Goal: Transaction & Acquisition: Purchase product/service

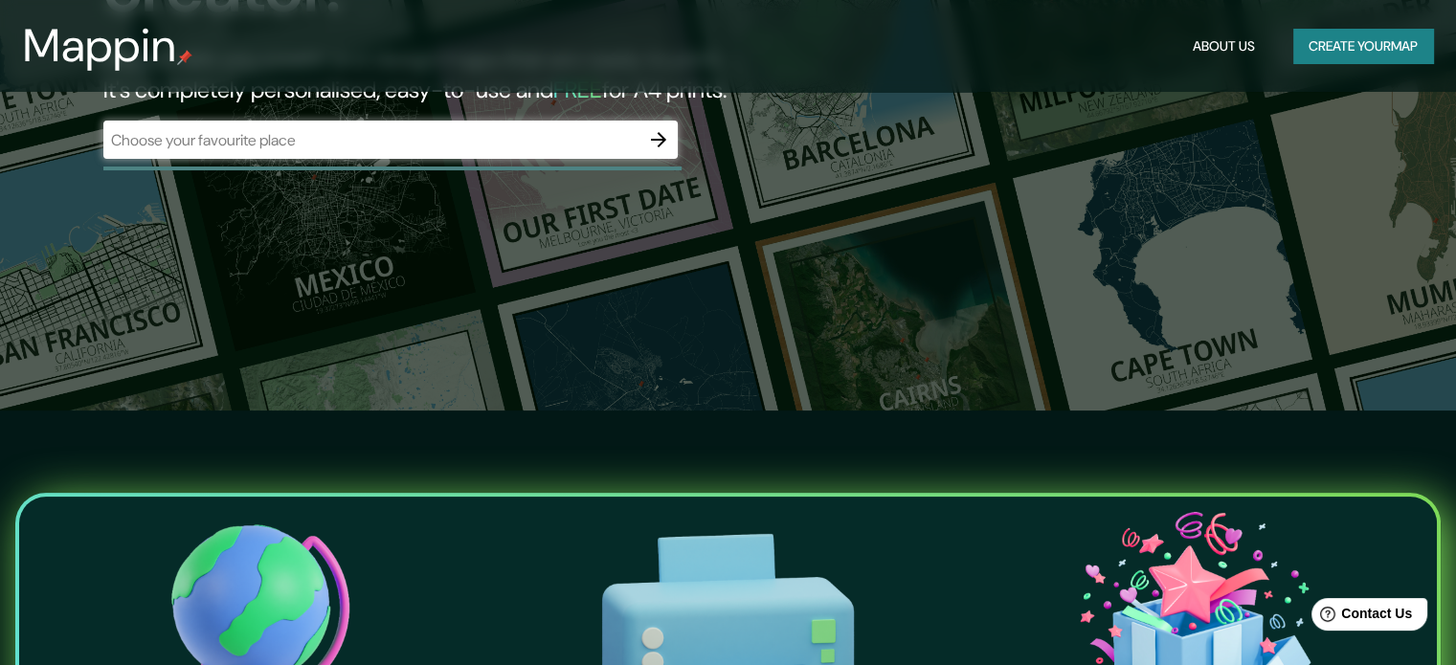
click at [627, 151] on div "​" at bounding box center [390, 140] width 574 height 38
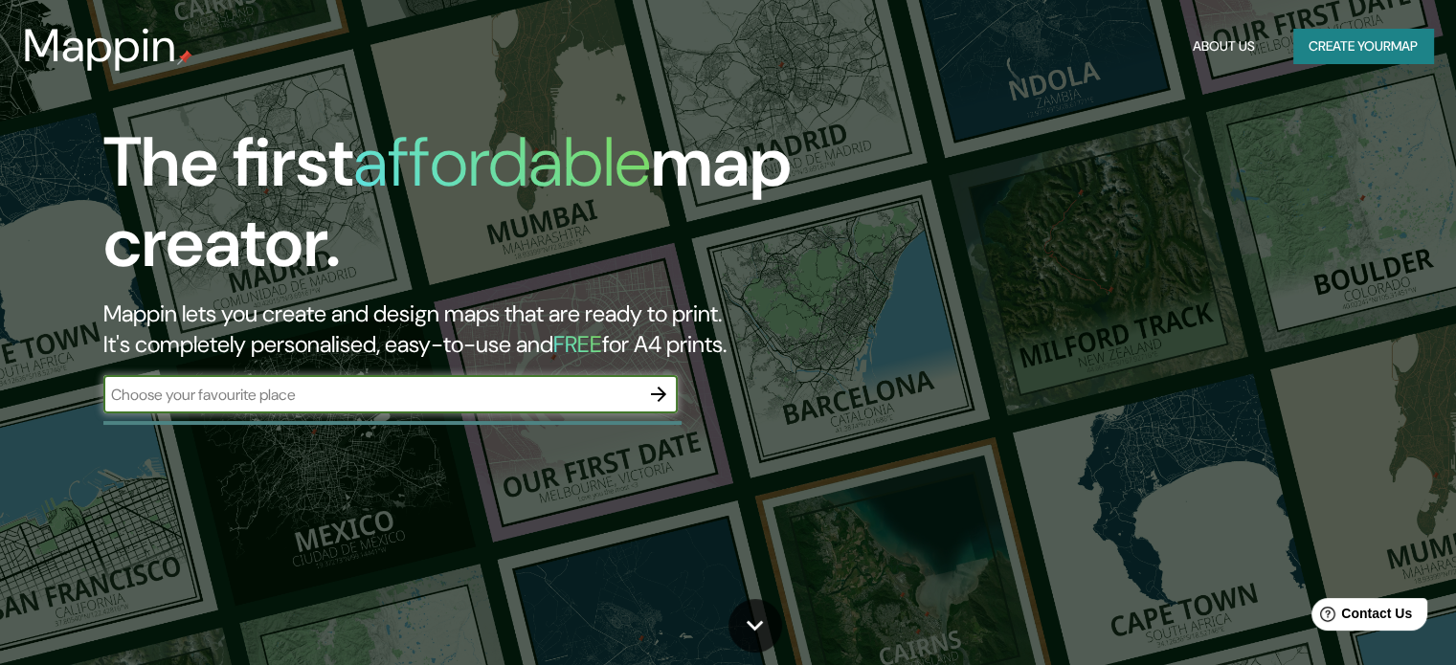
click at [543, 408] on div "​" at bounding box center [390, 394] width 574 height 38
click at [663, 398] on icon "button" at bounding box center [658, 394] width 23 height 23
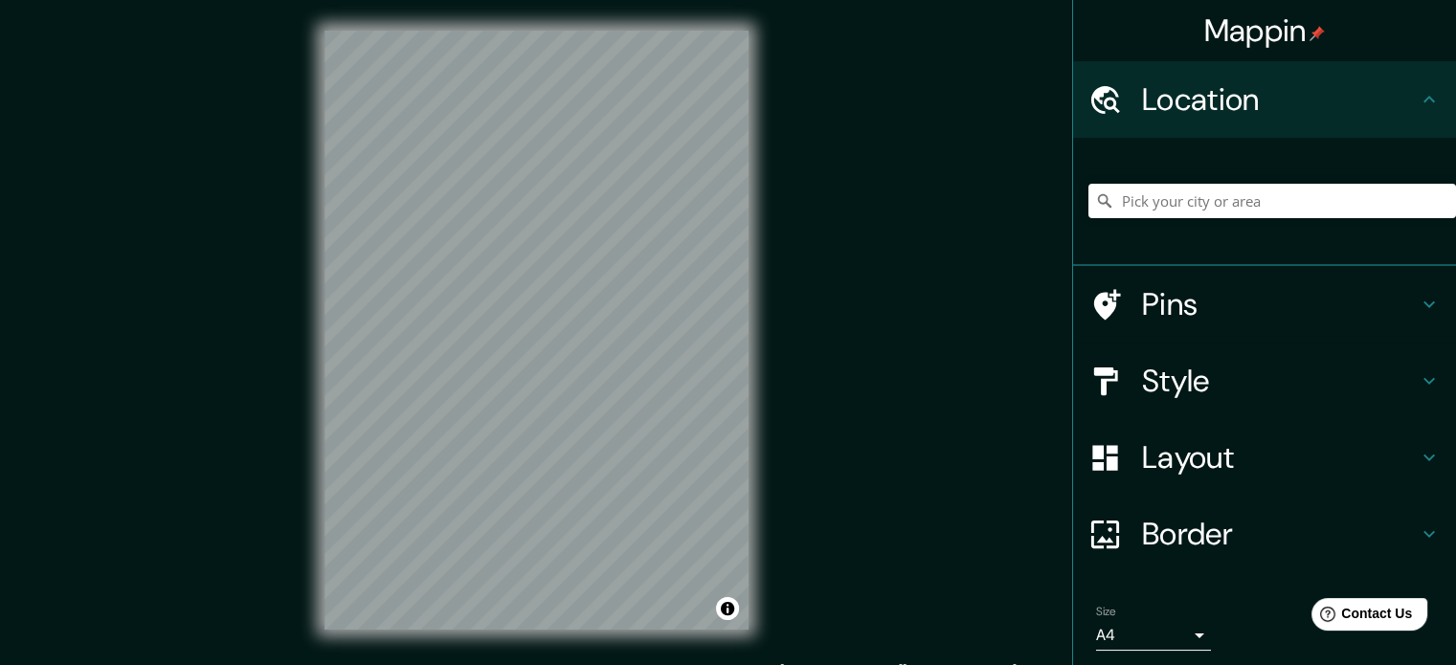
click at [812, 317] on div "Mappin Location Pins Style Layout Border Choose a border. Hint : you can make l…" at bounding box center [728, 345] width 1456 height 691
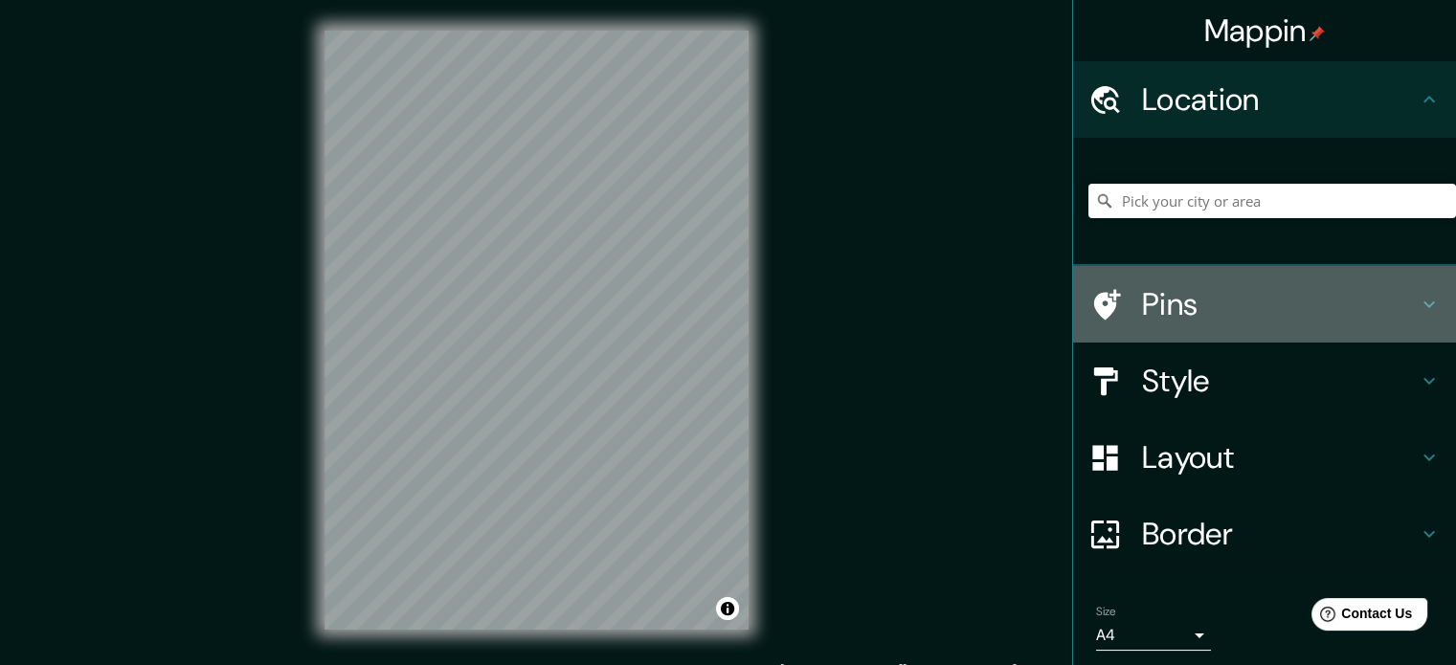
click at [1160, 307] on h4 "Pins" at bounding box center [1280, 304] width 276 height 38
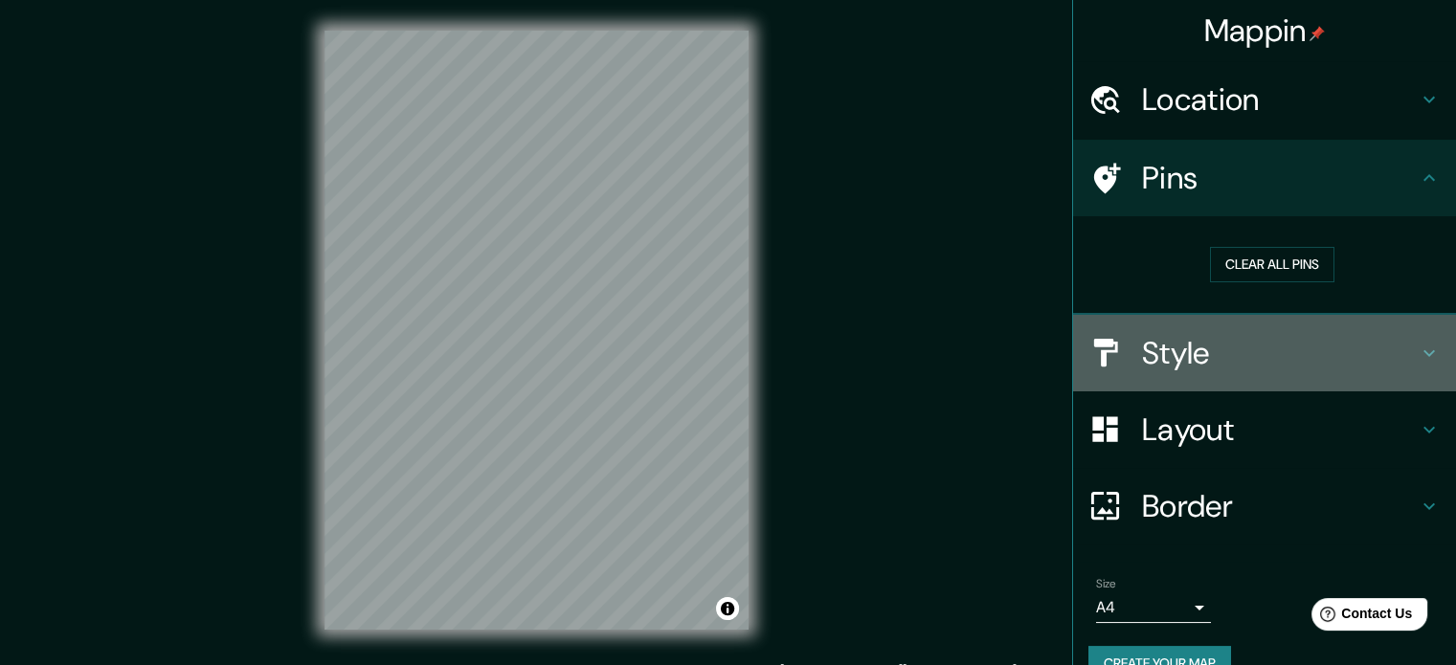
click at [1213, 344] on h4 "Style" at bounding box center [1280, 353] width 276 height 38
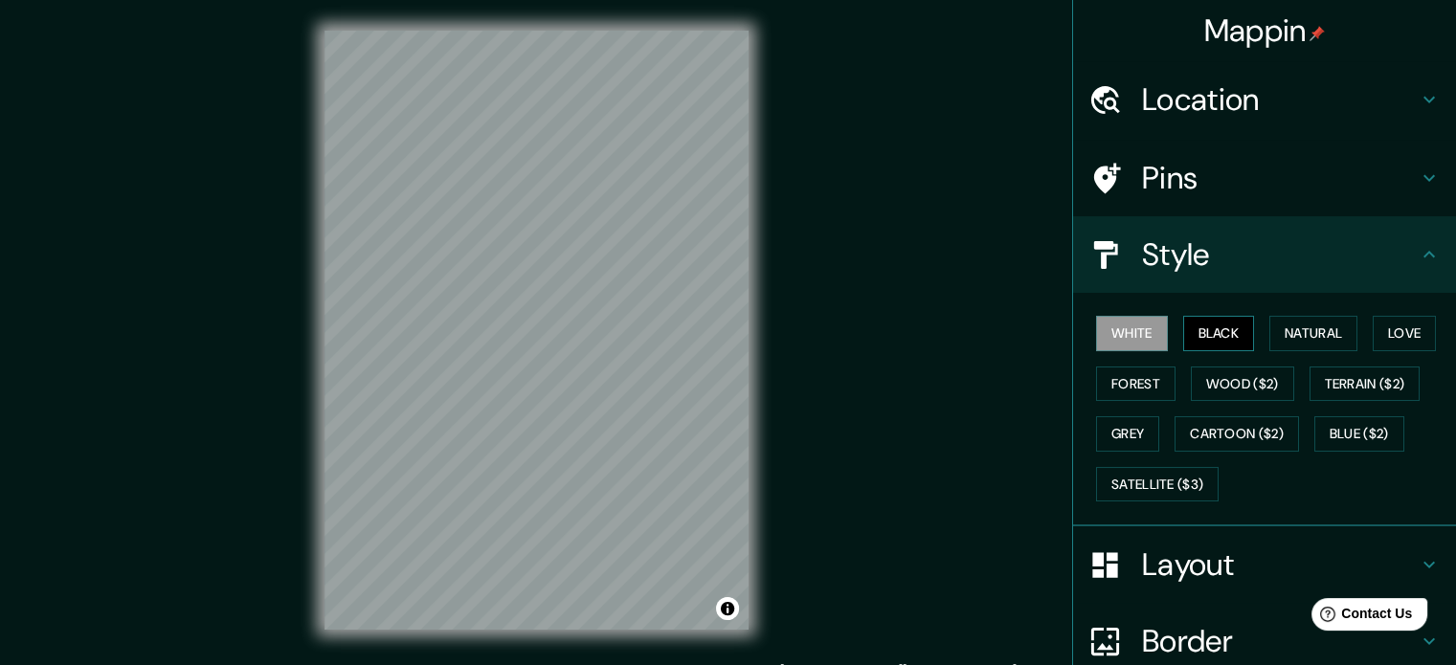
click at [1185, 328] on button "Black" at bounding box center [1219, 333] width 72 height 35
click at [1107, 327] on button "White" at bounding box center [1132, 333] width 72 height 35
click at [1194, 573] on h4 "Layout" at bounding box center [1280, 565] width 276 height 38
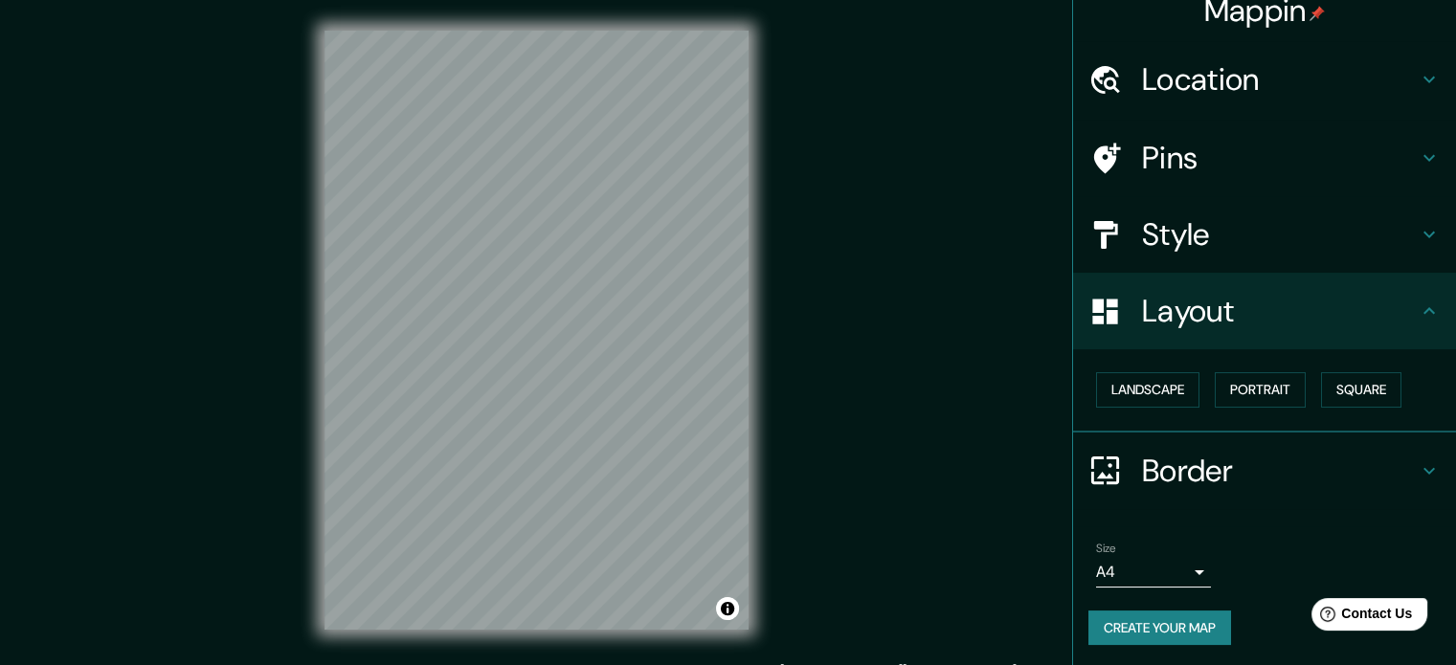
scroll to position [21, 0]
click at [1250, 309] on h4 "Layout" at bounding box center [1280, 310] width 276 height 38
click at [1188, 123] on div "Pins" at bounding box center [1264, 157] width 383 height 77
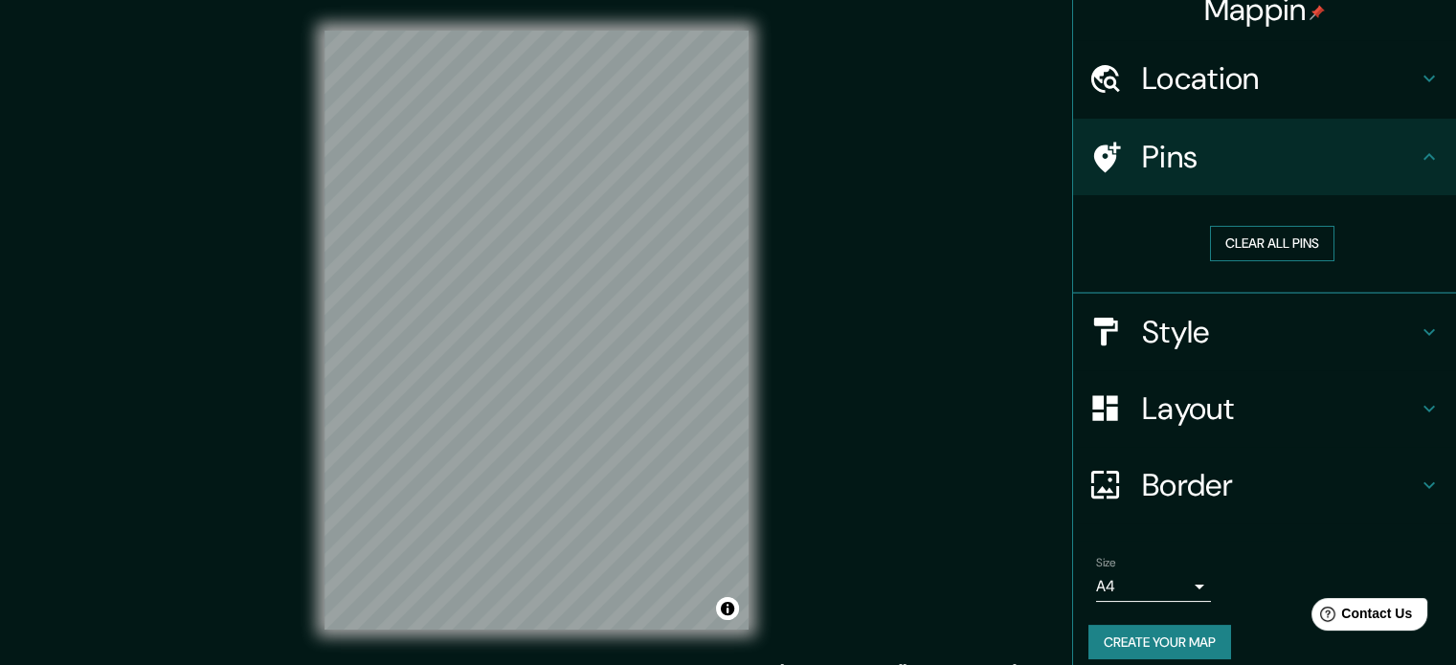
click at [1240, 234] on button "Clear all pins" at bounding box center [1272, 243] width 124 height 35
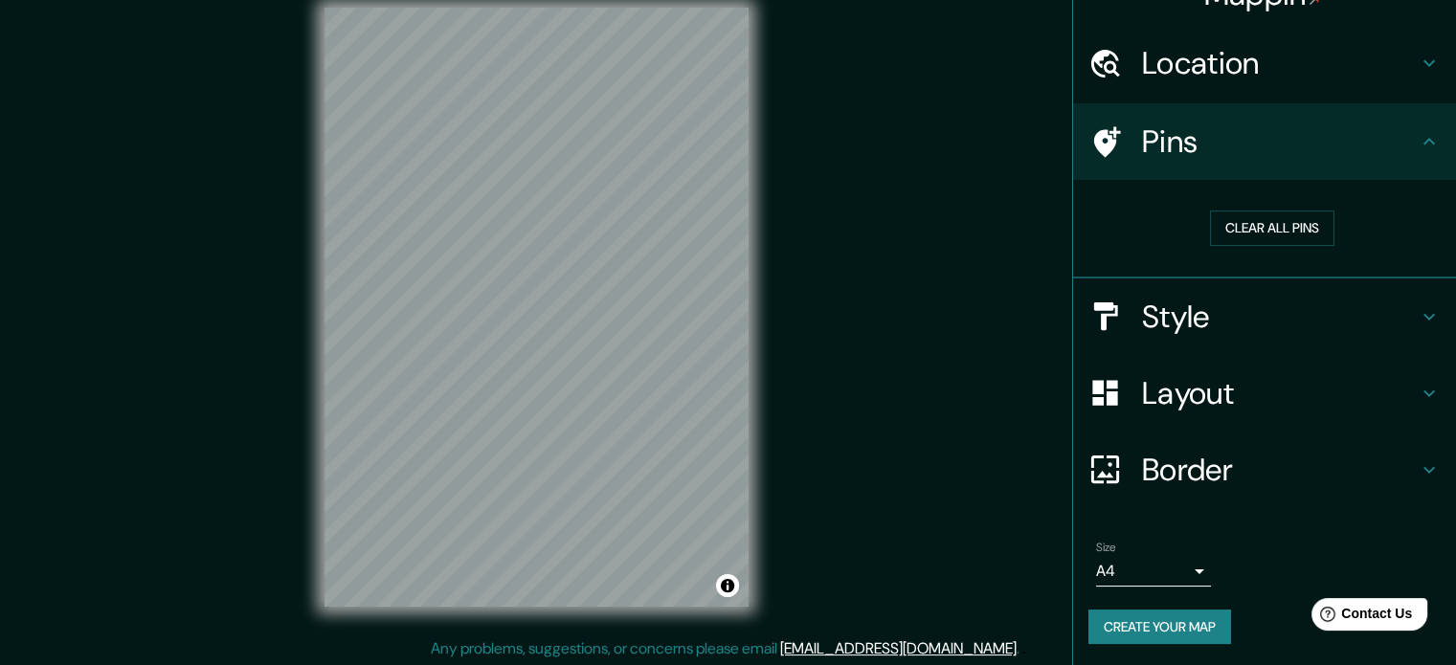
scroll to position [25, 0]
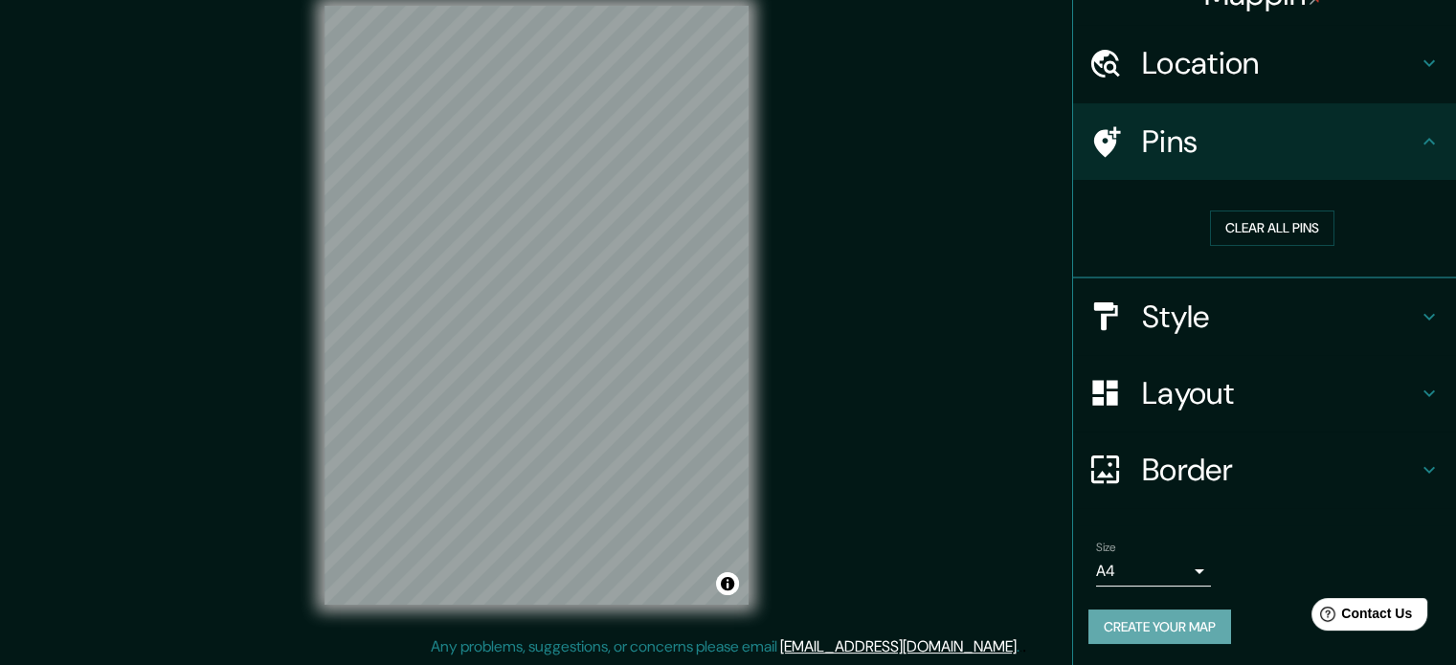
click at [1162, 621] on button "Create your map" at bounding box center [1159, 627] width 143 height 35
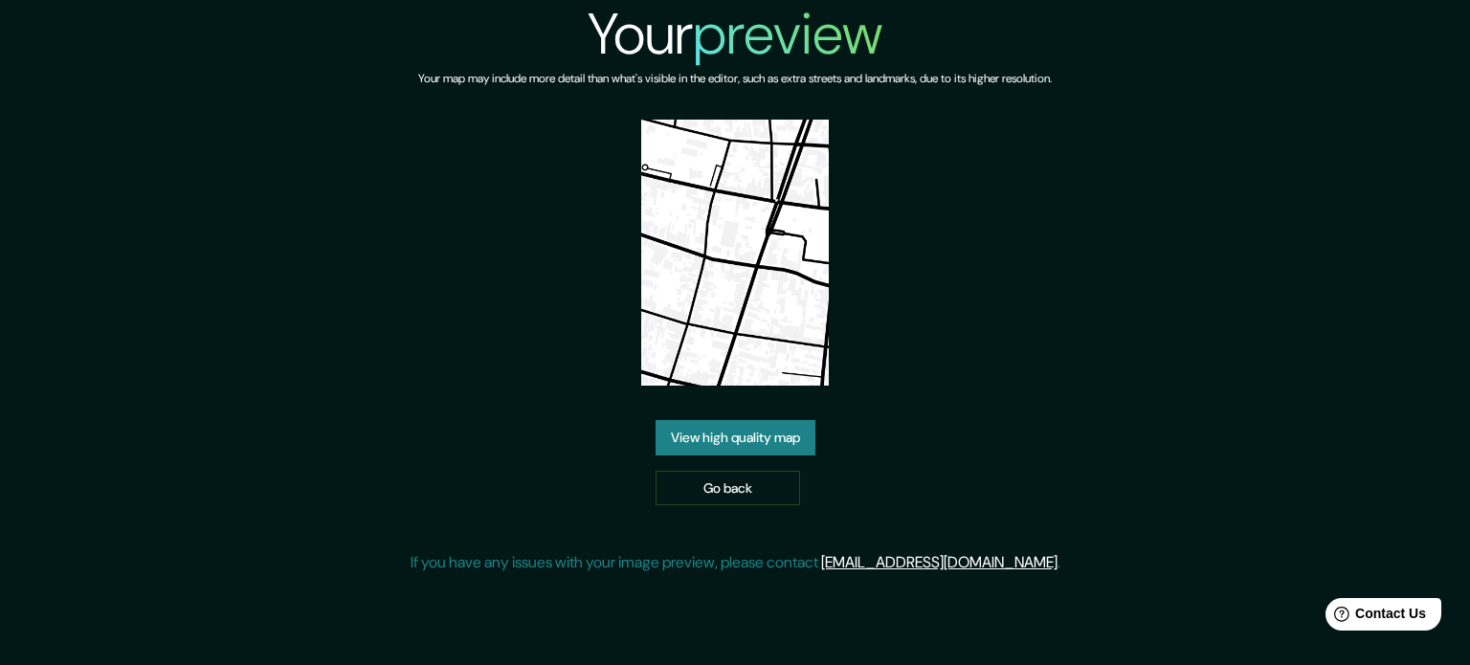
drag, startPoint x: 772, startPoint y: 481, endPoint x: 675, endPoint y: 415, distance: 117.9
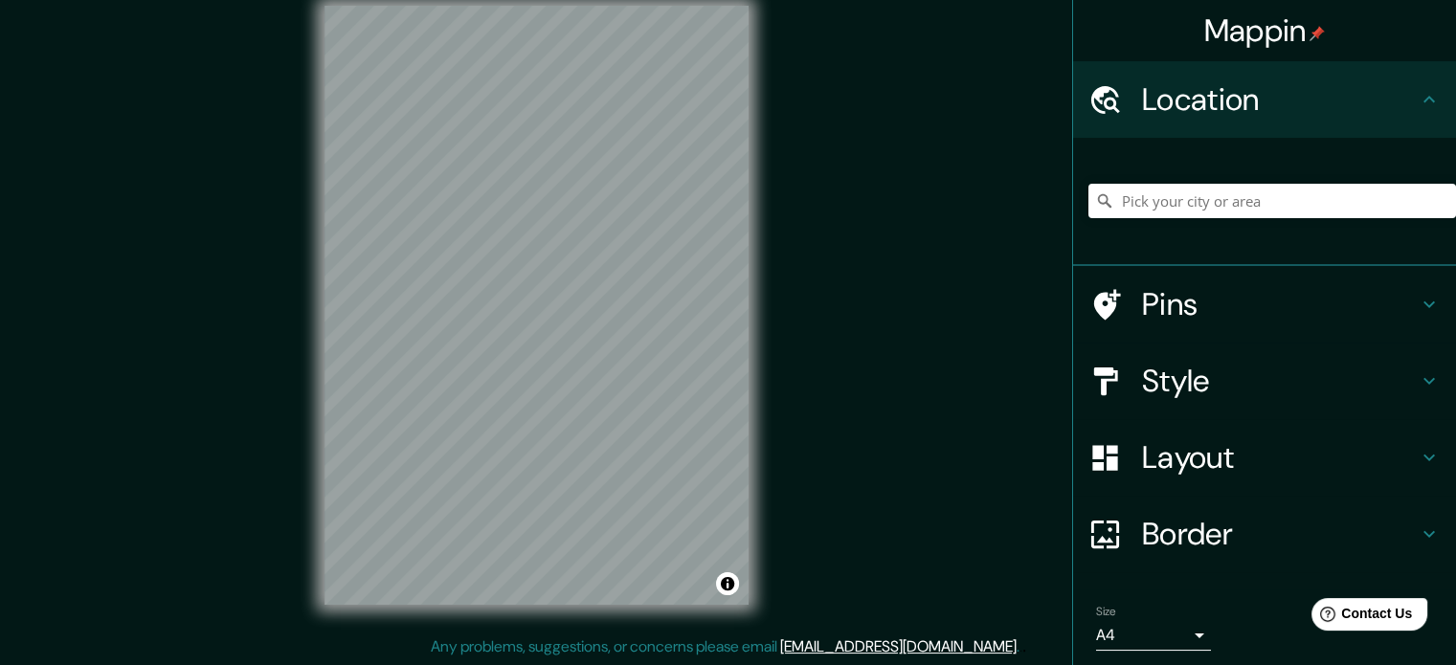
click at [952, 161] on div "Mappin Location Pins Style Layout Border Choose a border. Hint : you can make l…" at bounding box center [728, 320] width 1456 height 691
click at [1405, 121] on div "Location" at bounding box center [1264, 99] width 383 height 77
click at [1405, 114] on div "Location" at bounding box center [1264, 99] width 383 height 77
click at [1417, 108] on icon at bounding box center [1428, 99] width 23 height 23
click at [1233, 369] on h4 "Style" at bounding box center [1280, 381] width 276 height 38
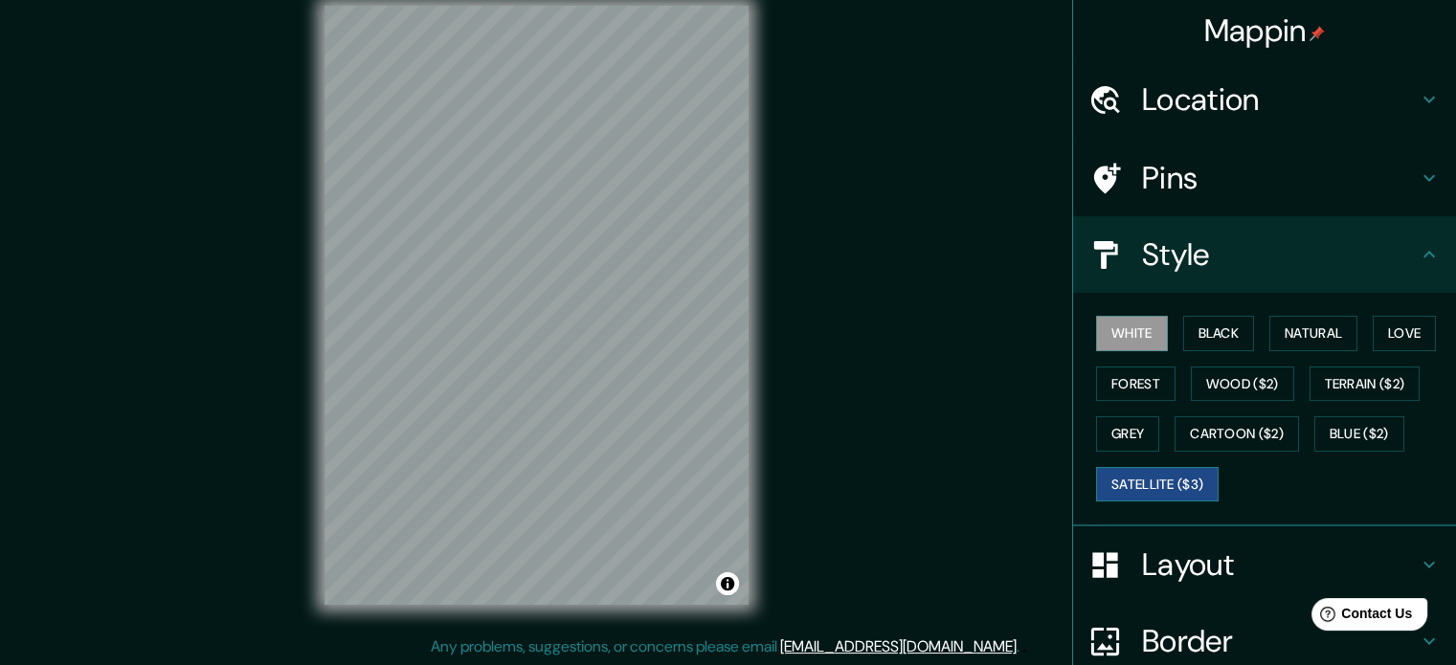
click at [1172, 480] on button "Satellite ($3)" at bounding box center [1157, 484] width 123 height 35
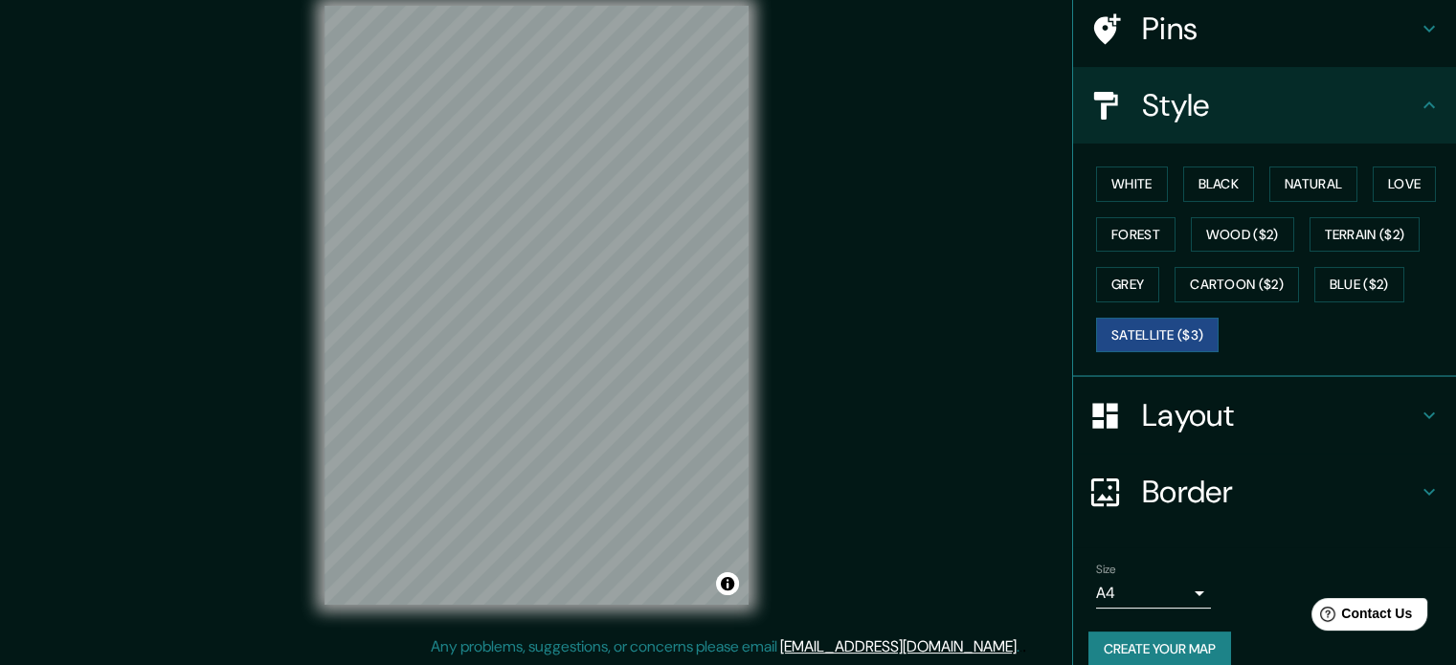
scroll to position [170, 0]
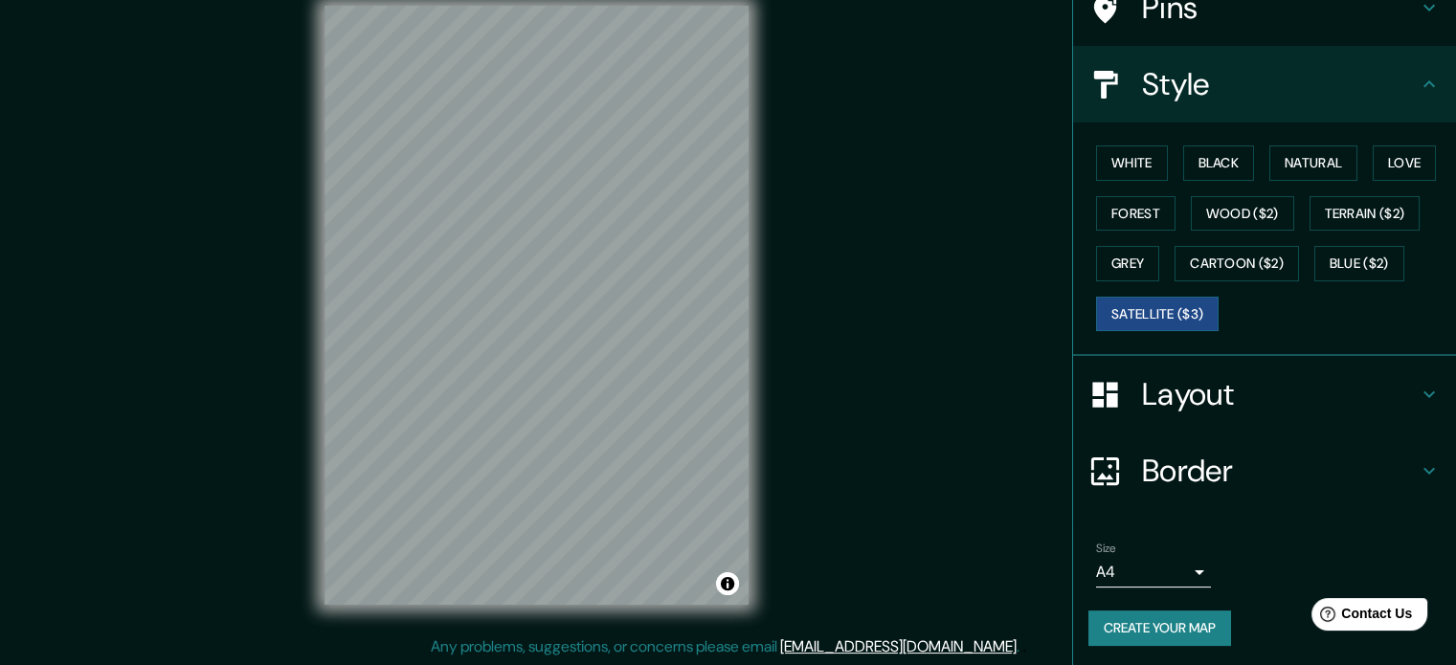
click at [1207, 488] on div "Border" at bounding box center [1264, 471] width 383 height 77
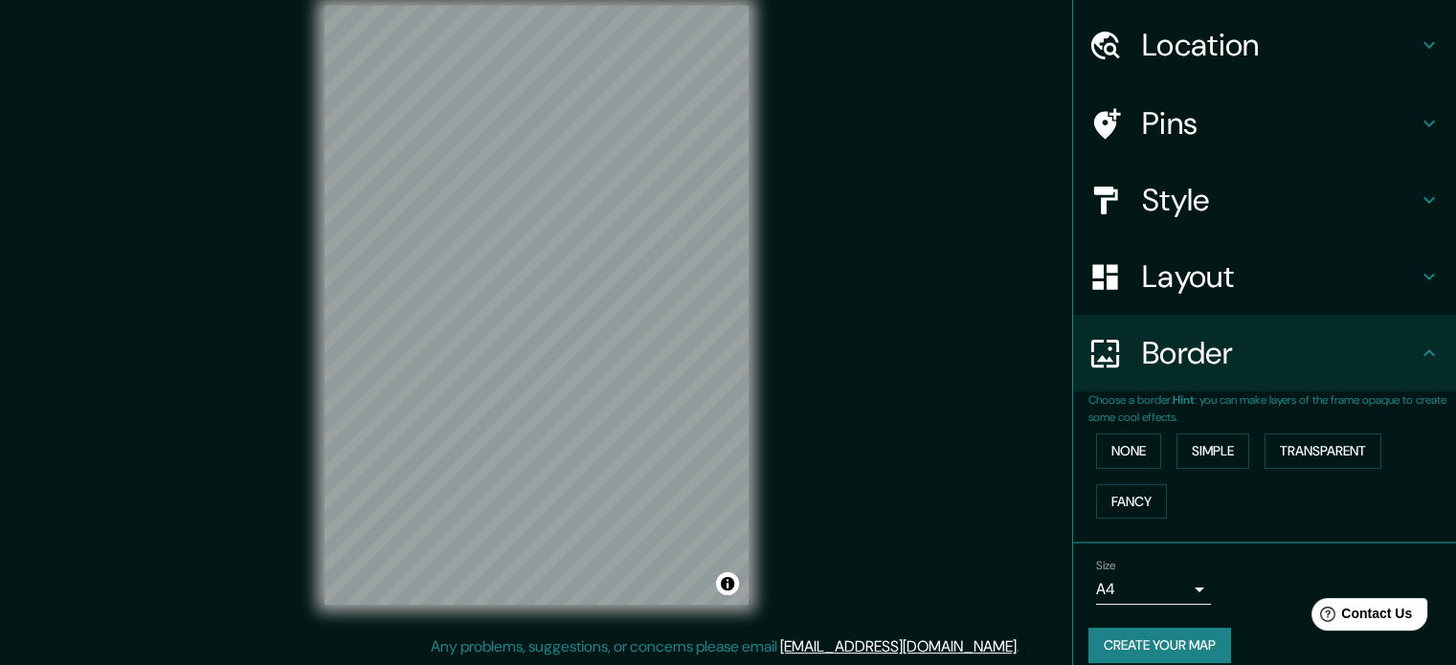
scroll to position [0, 0]
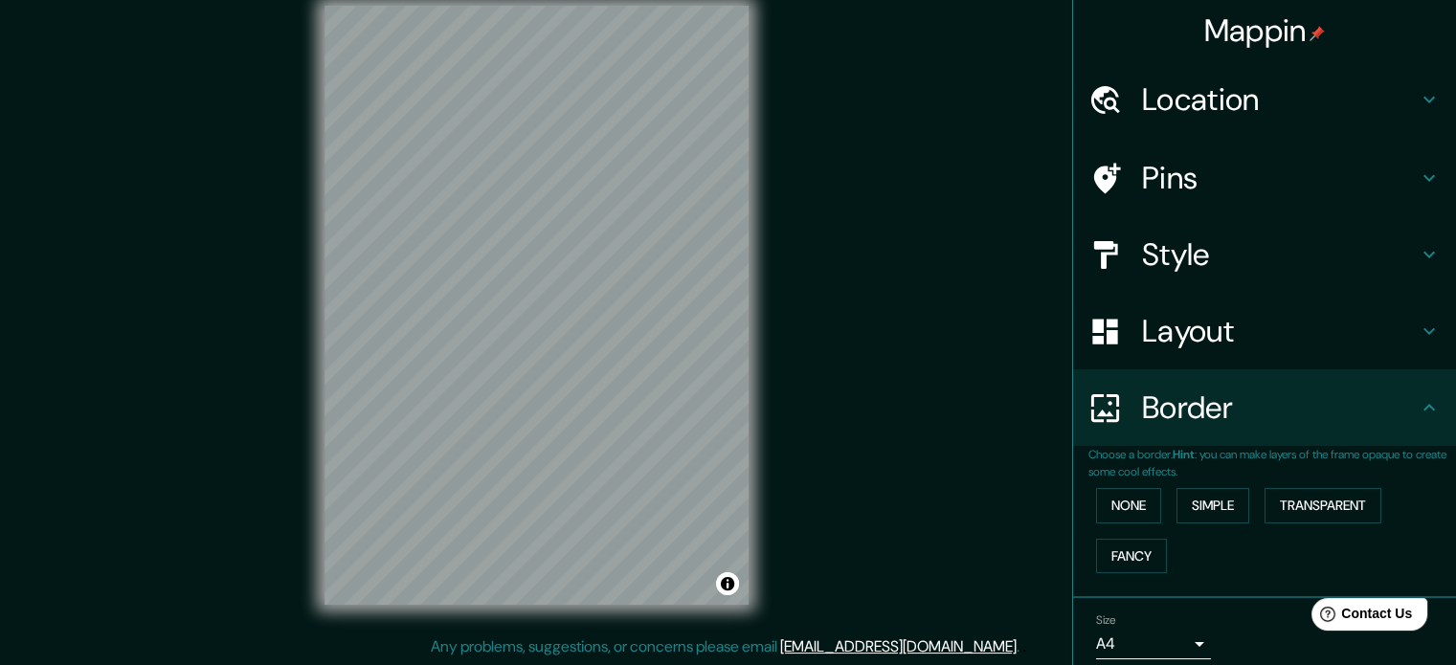
click at [1233, 93] on h4 "Location" at bounding box center [1280, 99] width 276 height 38
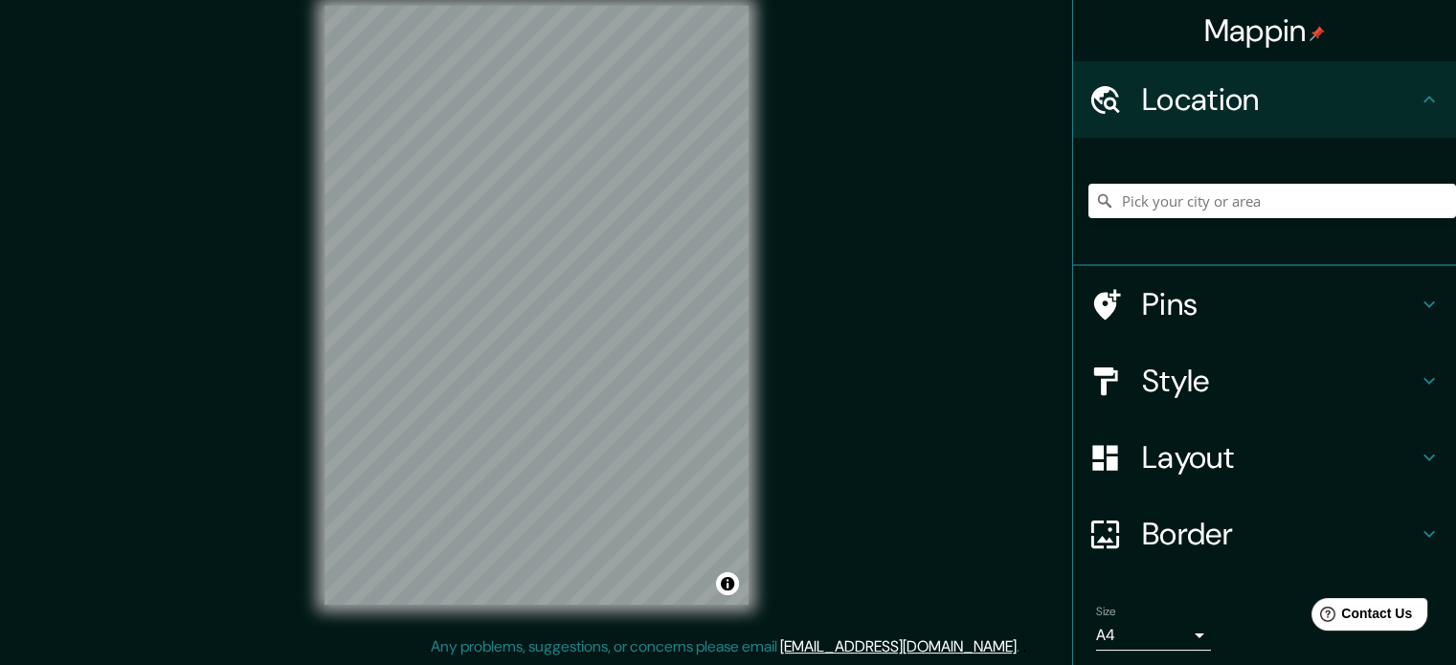
click at [1170, 366] on h4 "Style" at bounding box center [1280, 381] width 276 height 38
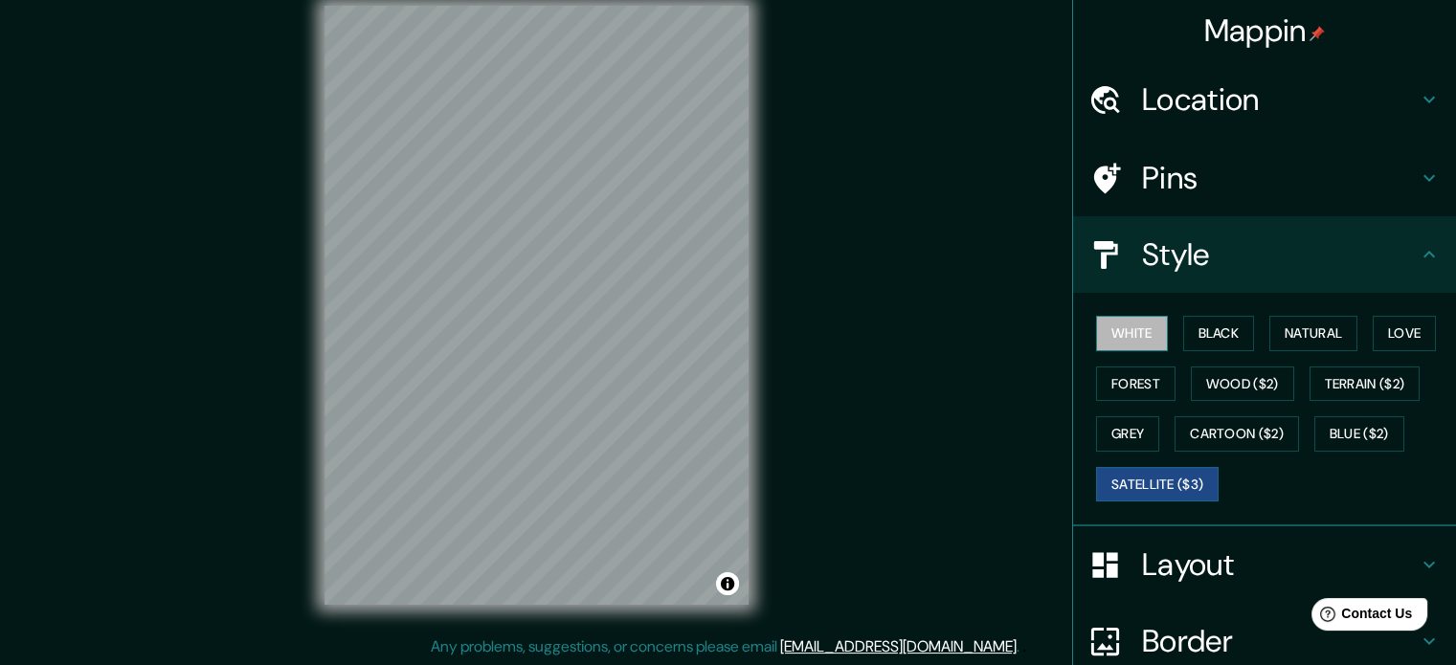
click at [1136, 330] on button "White" at bounding box center [1132, 333] width 72 height 35
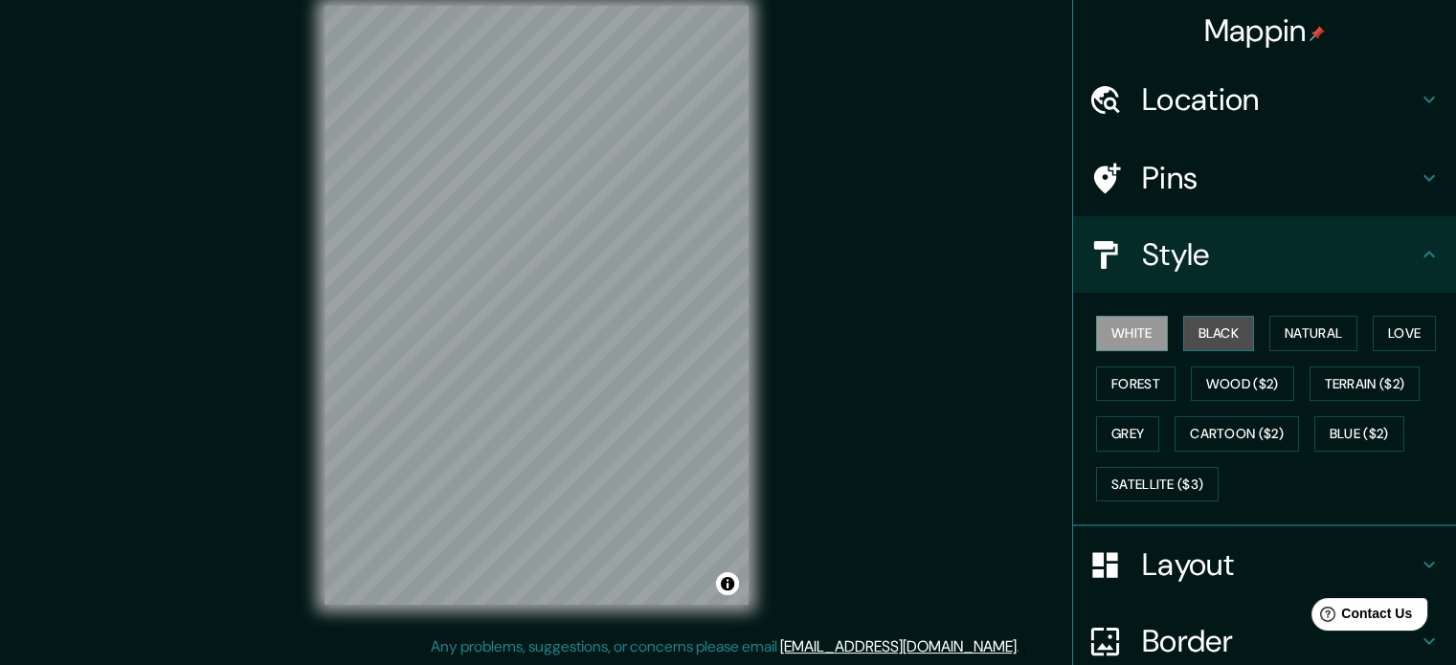
click at [1185, 336] on button "Black" at bounding box center [1219, 333] width 72 height 35
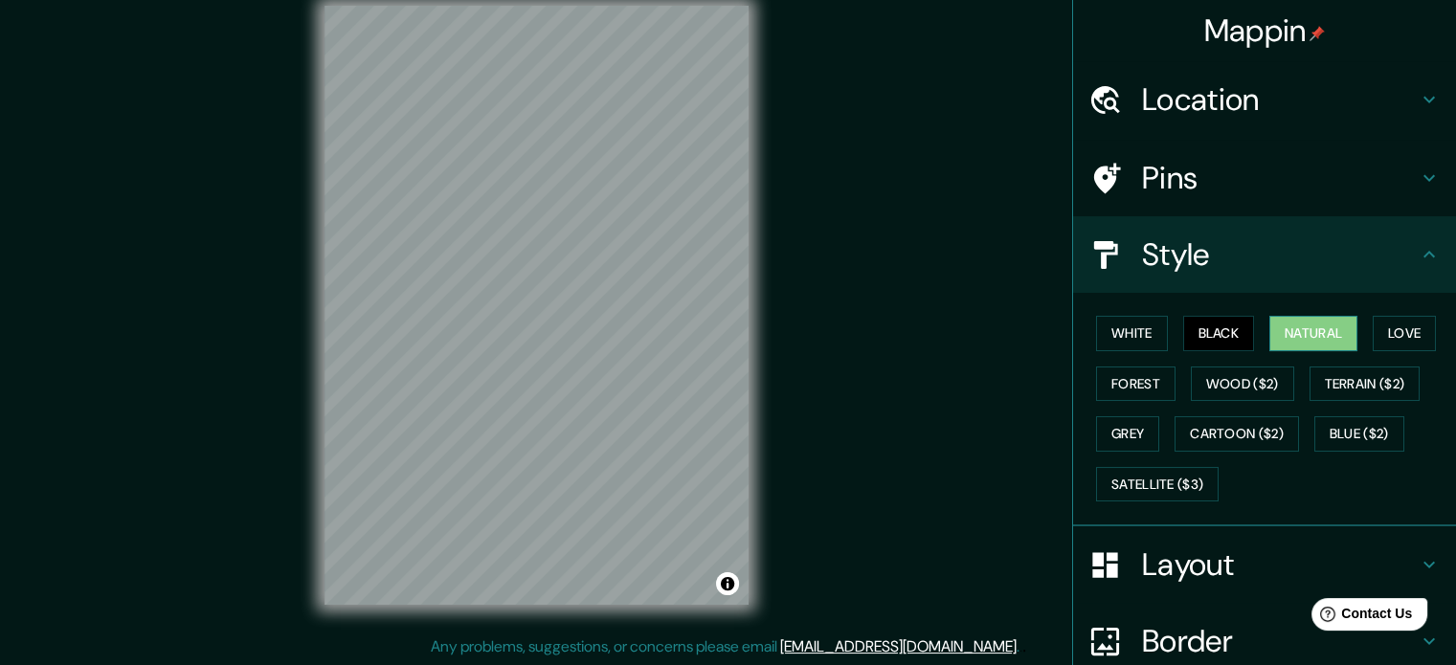
click at [1286, 340] on button "Natural" at bounding box center [1313, 333] width 88 height 35
click at [1254, 383] on button "Wood ($2)" at bounding box center [1242, 384] width 103 height 35
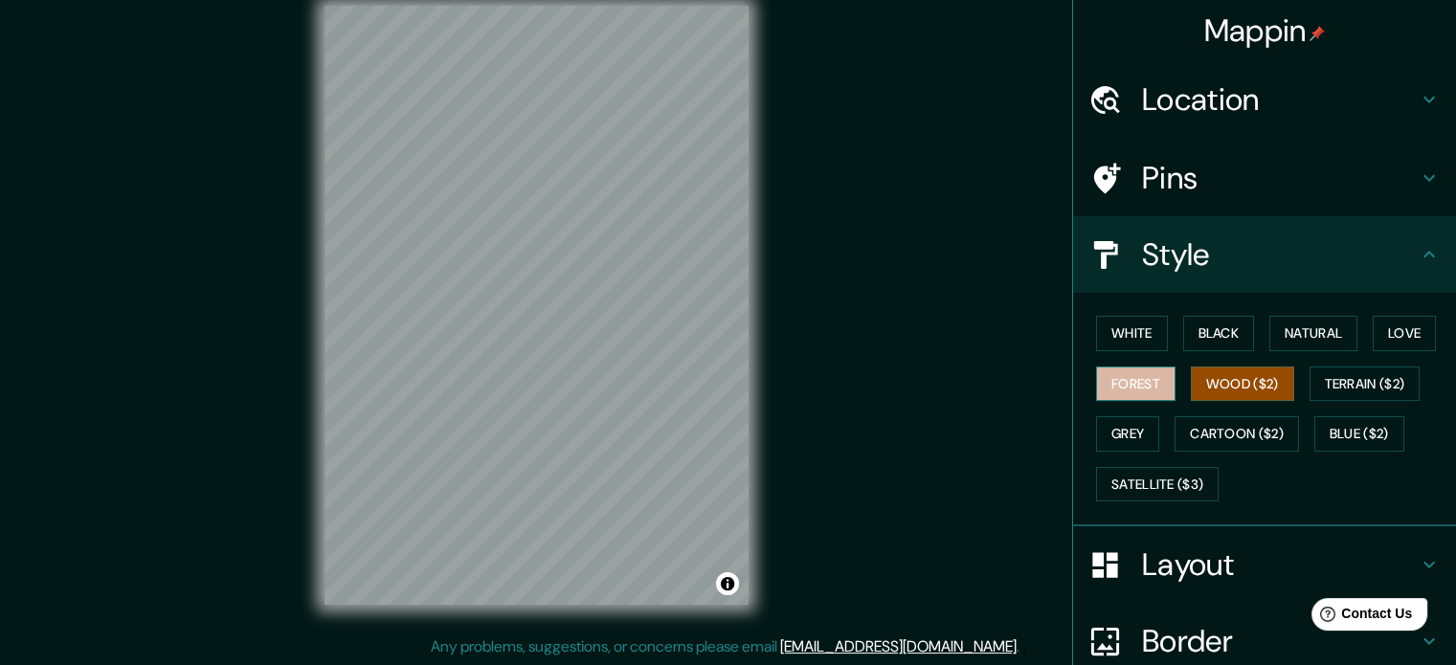
click at [1123, 386] on button "Forest" at bounding box center [1135, 384] width 79 height 35
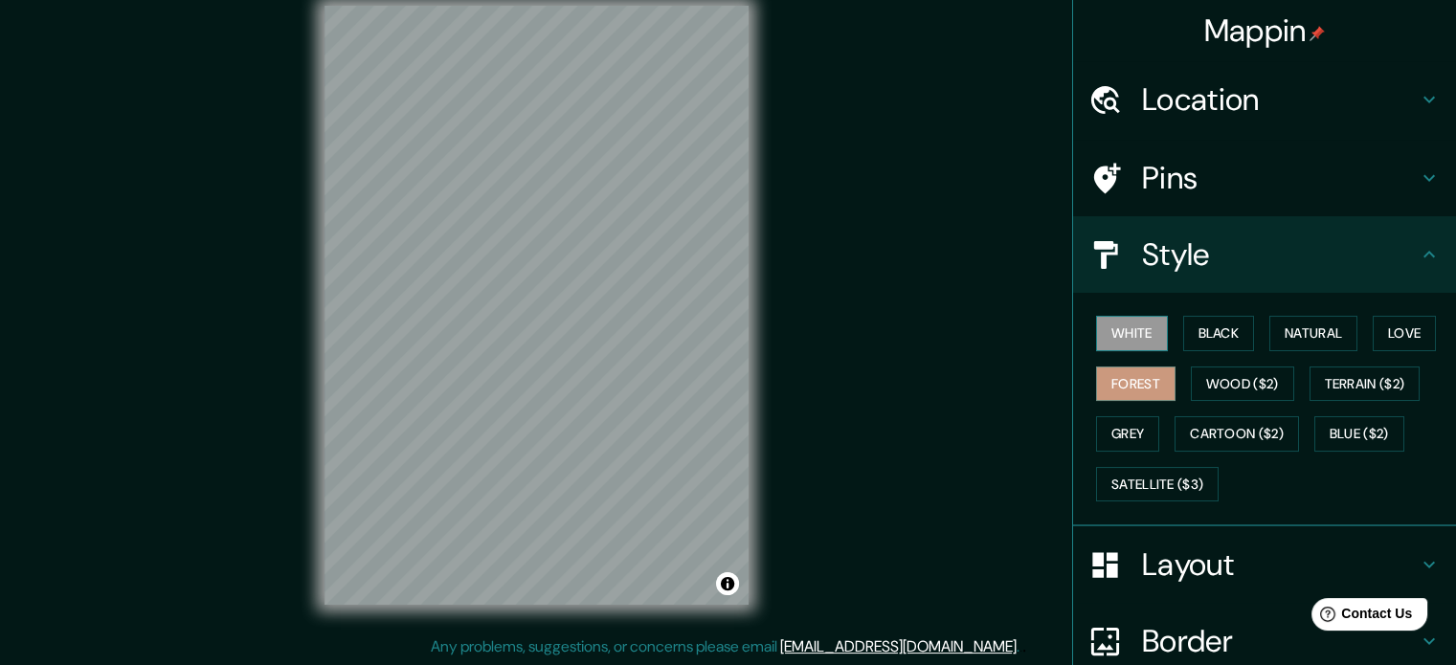
click at [1126, 335] on button "White" at bounding box center [1132, 333] width 72 height 35
click at [1197, 321] on button "Black" at bounding box center [1219, 333] width 72 height 35
drag, startPoint x: 835, startPoint y: 240, endPoint x: 821, endPoint y: 300, distance: 60.8
click at [821, 300] on div "Mappin Location Pins Style White Black Natural Love Forest Wood ($2) Terrain ($…" at bounding box center [728, 320] width 1456 height 691
